Goal: Download file/media

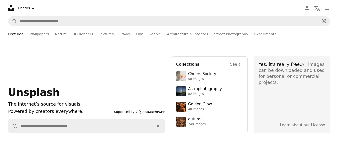
scroll to position [9424, 0]
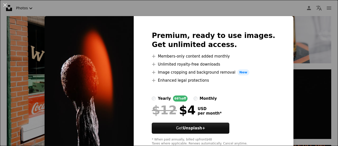
click at [290, 76] on div "An X shape Premium, ready to use images. Get unlimited access. A plus sign Memb…" at bounding box center [169, 73] width 338 height 146
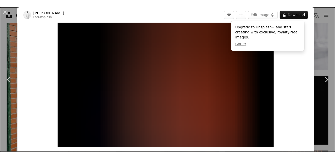
scroll to position [25, 0]
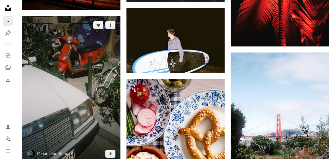
scroll to position [11930, 0]
